Goal: Task Accomplishment & Management: Use online tool/utility

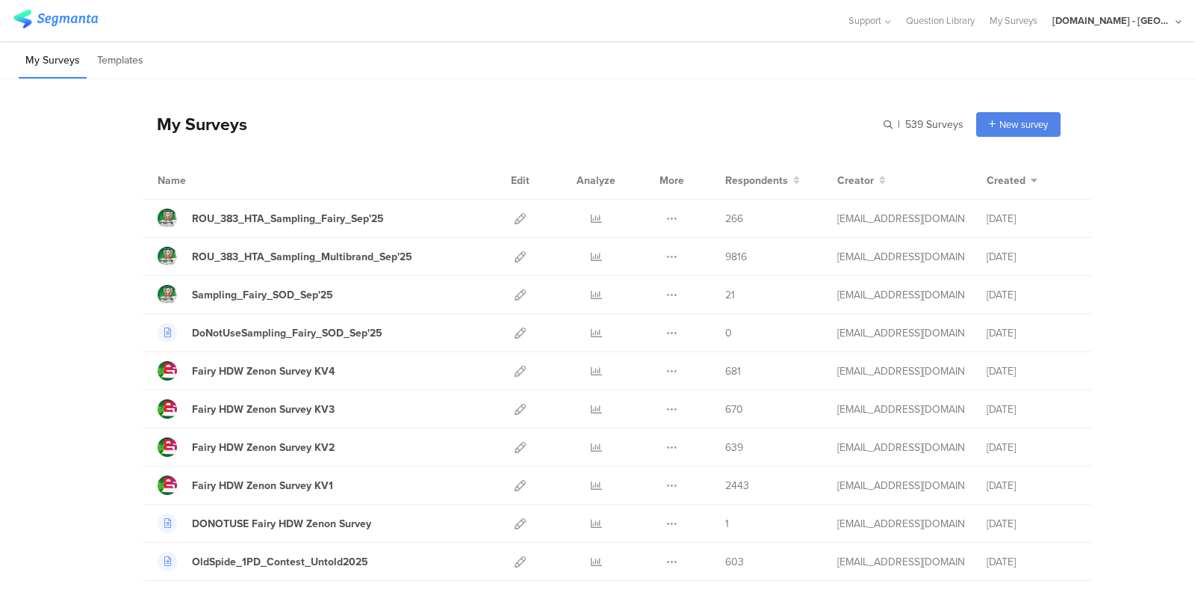
click at [1110, 25] on div "[DOMAIN_NAME] - [GEOGRAPHIC_DATA]" at bounding box center [1113, 20] width 120 height 14
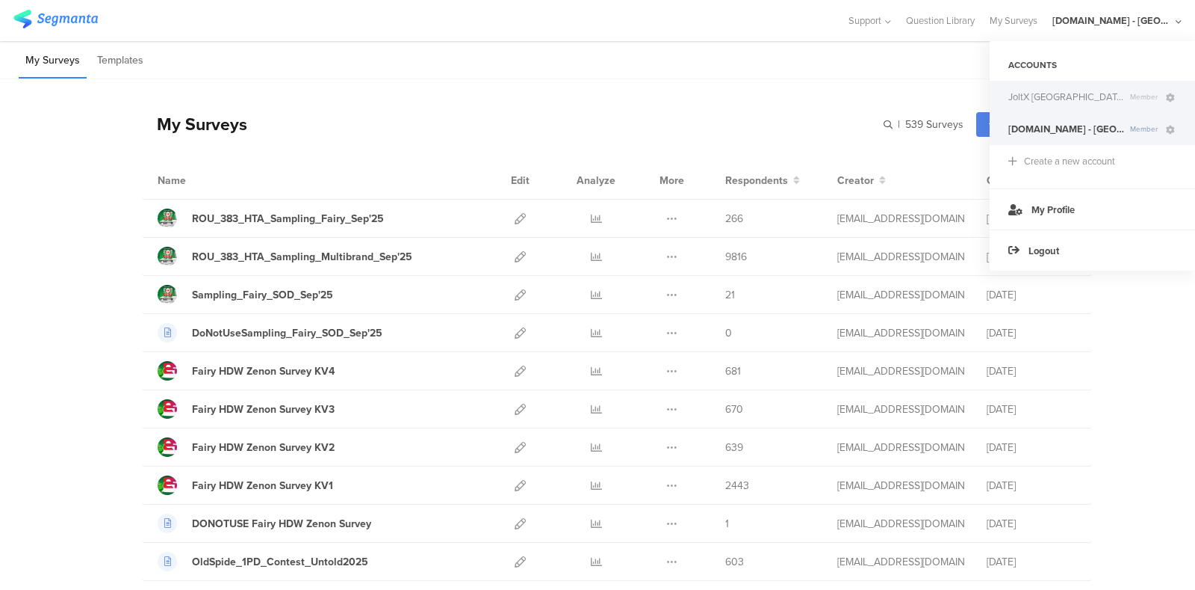
click at [1055, 101] on span "JoltX [GEOGRAPHIC_DATA]" at bounding box center [1067, 97] width 116 height 14
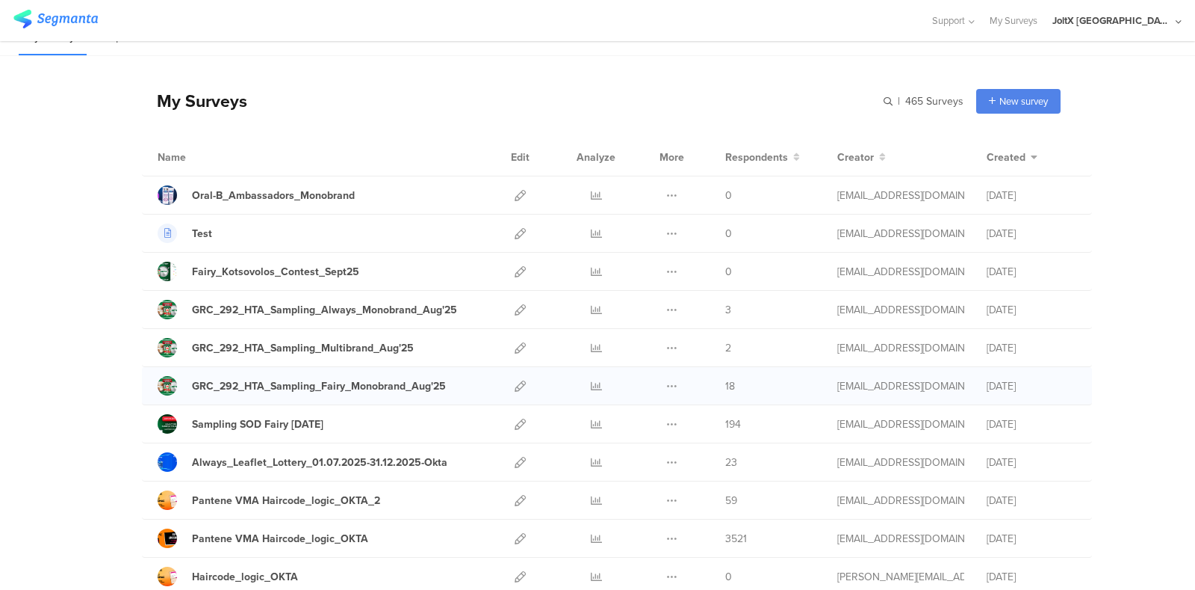
scroll to position [23, 0]
click at [515, 421] on icon at bounding box center [520, 423] width 11 height 11
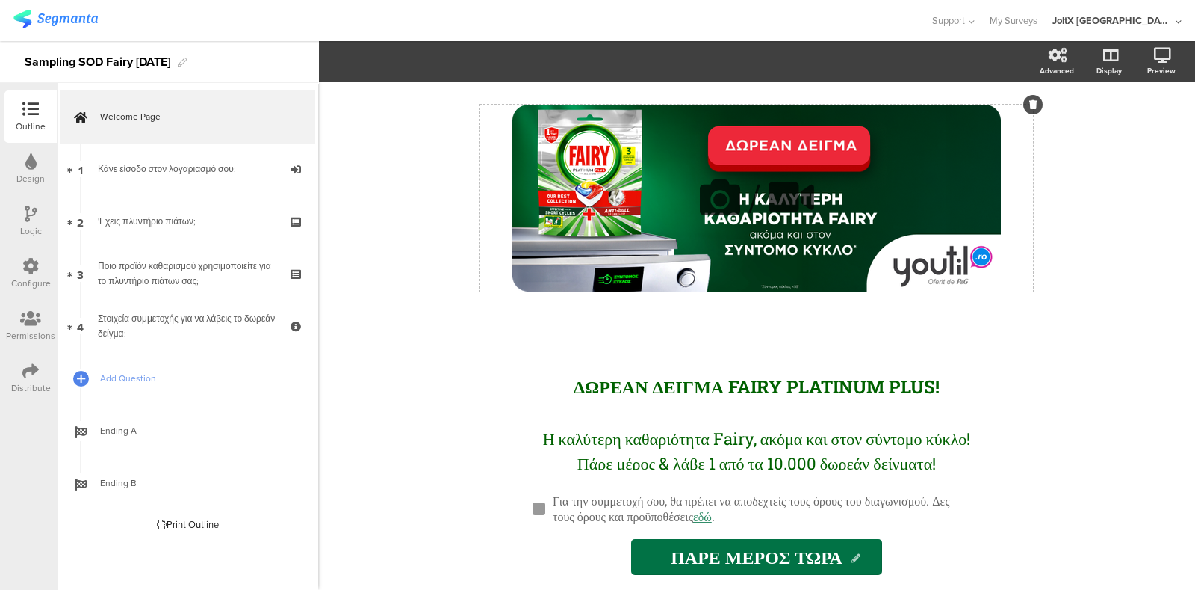
click at [621, 148] on div "/" at bounding box center [756, 198] width 553 height 187
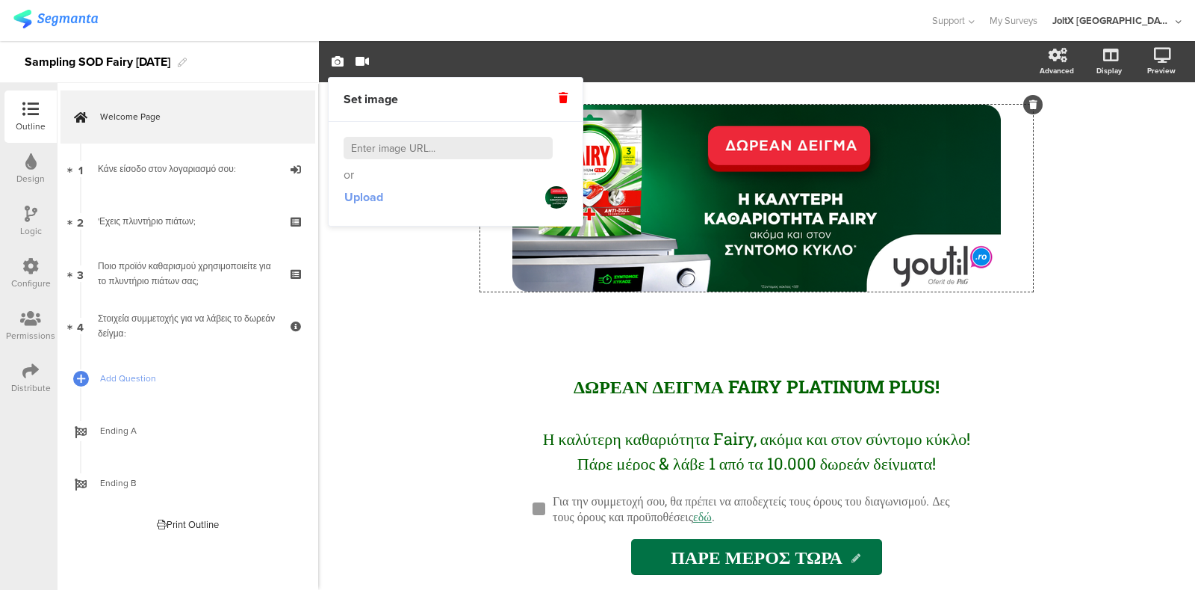
click at [375, 189] on span "Upload" at bounding box center [363, 196] width 39 height 17
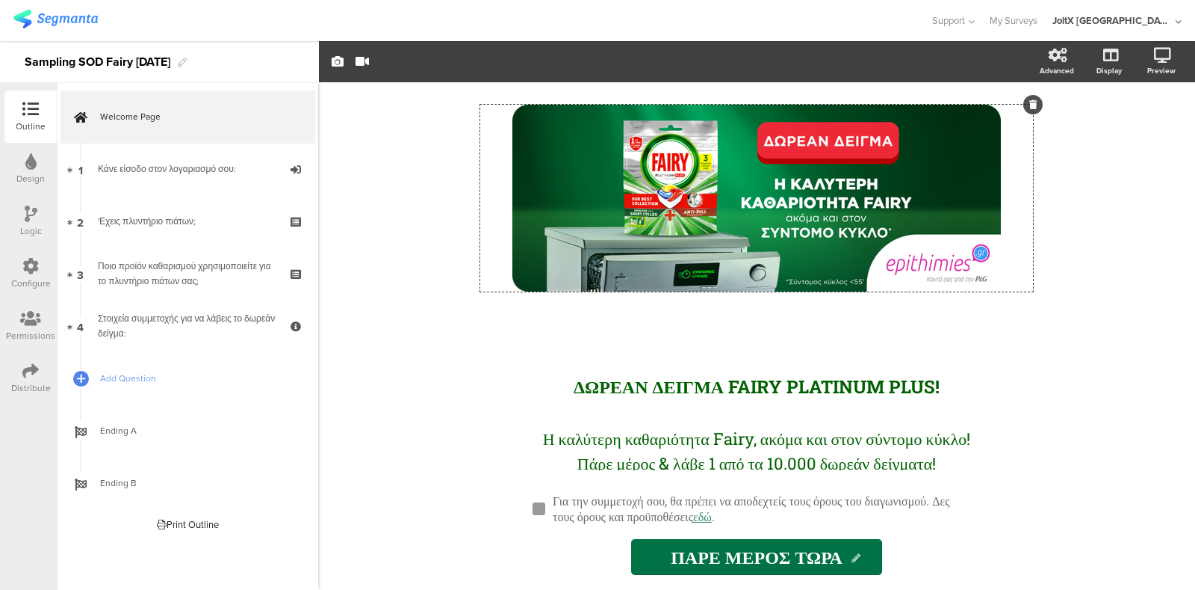
click at [434, 335] on div "/ ΔΩΡΕΑΝ ΔΕΙΓΜΑ FAIRY PLATINUM PLUS! ΔΩΡΕΑΝ ΔΕΙΓΜΑ FAIRY PLATINUM PLUS! Η καλύτ…" at bounding box center [756, 335] width 877 height 507
click at [1132, 248] on div "/ ΔΩΡΕΑΝ ΔΕΙΓΜΑ FAIRY PLATINUM PLUS! ΔΩΡΕΑΝ ΔΕΙΓΜΑ FAIRY PLATINUM PLUS! Η καλύτ…" at bounding box center [756, 335] width 877 height 507
click at [411, 261] on div "/ ΔΩΡΕΑΝ ΔΕΙΓΜΑ FAIRY PLATINUM PLUS! ΔΩΡΕΑΝ ΔΕΙΓΜΑ FAIRY PLATINUM PLUS! Η καλύτ…" at bounding box center [756, 335] width 877 height 507
